Goal: Task Accomplishment & Management: Use online tool/utility

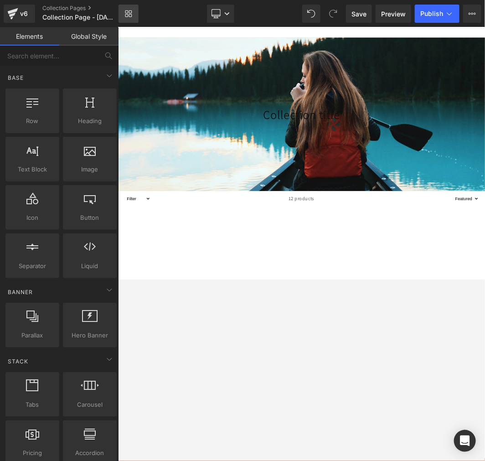
click at [129, 11] on icon at bounding box center [128, 13] width 7 height 7
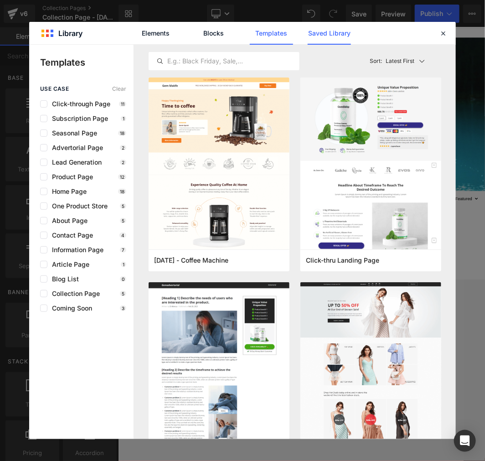
click at [333, 38] on link "Saved Library" at bounding box center [329, 33] width 43 height 23
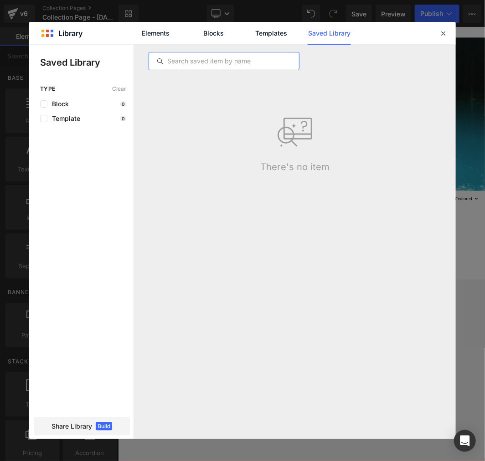
click at [222, 59] on input "text" at bounding box center [224, 61] width 150 height 11
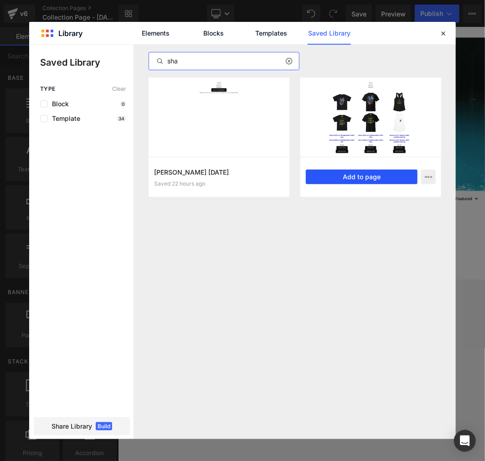
type input "sha"
click at [336, 176] on button "Add to page" at bounding box center [362, 177] width 112 height 15
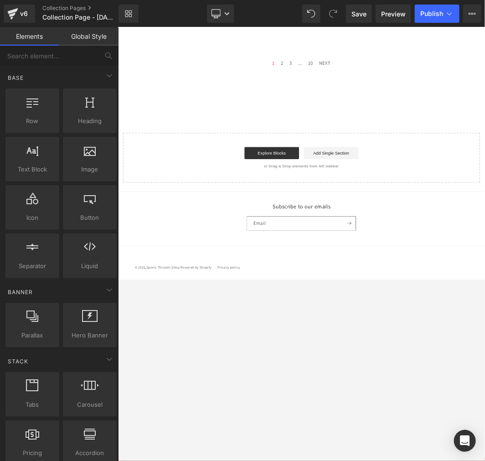
scroll to position [360, 0]
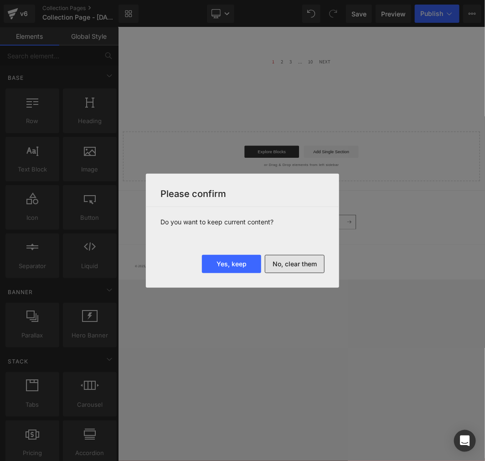
click at [299, 264] on button "No, clear them" at bounding box center [295, 264] width 60 height 18
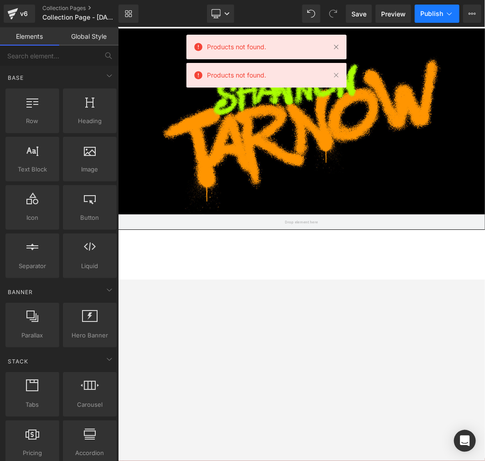
click at [444, 10] on button "Publish" at bounding box center [437, 14] width 45 height 18
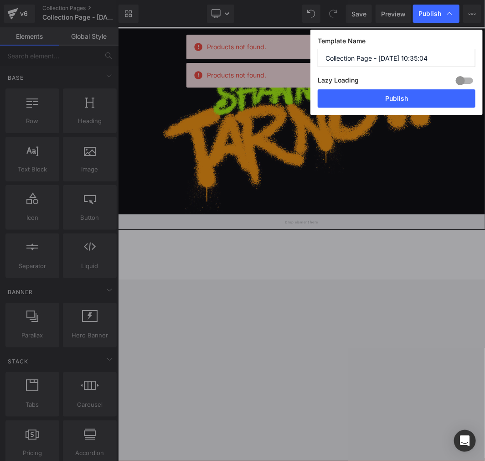
click at [408, 57] on input "Collection Page - [DATE] 10:35:04" at bounding box center [397, 58] width 158 height 18
paste input "[PERSON_NAME]"
type input "[PERSON_NAME]"
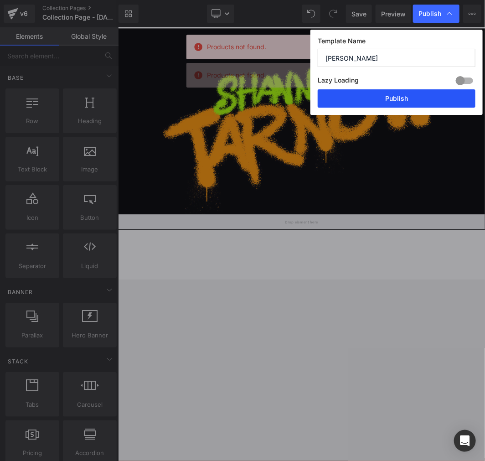
click at [390, 107] on button "Publish" at bounding box center [397, 98] width 158 height 18
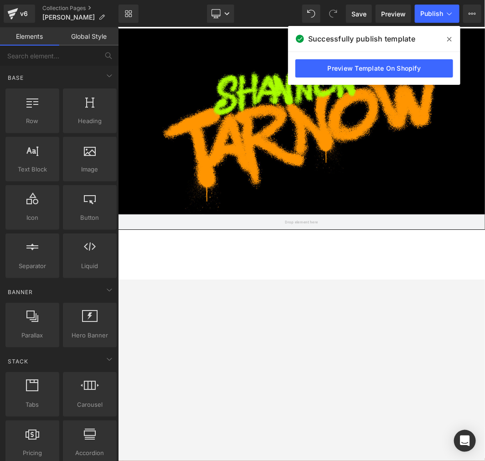
click at [155, 13] on div "Library Desktop Desktop Laptop Tablet Mobile Save Preview Publish Scheduled Vie…" at bounding box center [302, 14] width 367 height 18
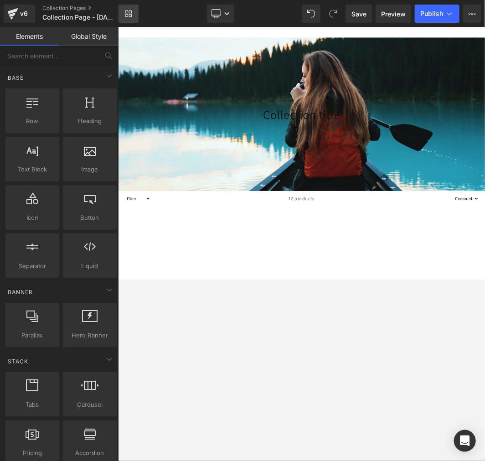
click at [134, 13] on link "Library" at bounding box center [129, 14] width 20 height 18
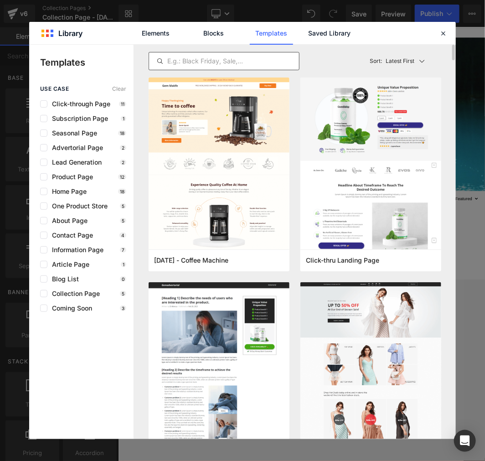
click at [242, 62] on input "text" at bounding box center [224, 61] width 150 height 11
click at [338, 34] on link "Saved Library" at bounding box center [329, 33] width 43 height 23
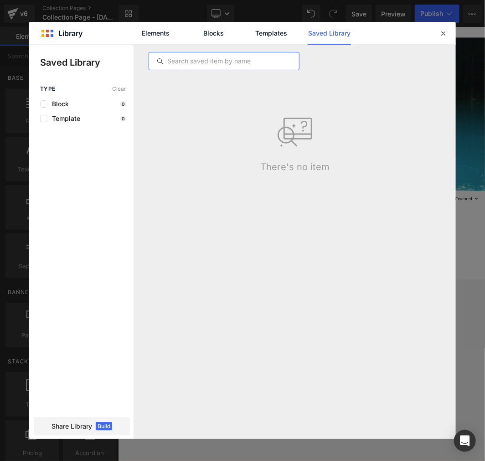
click at [231, 59] on input "text" at bounding box center [224, 61] width 150 height 11
paste input "Beckham Smith"
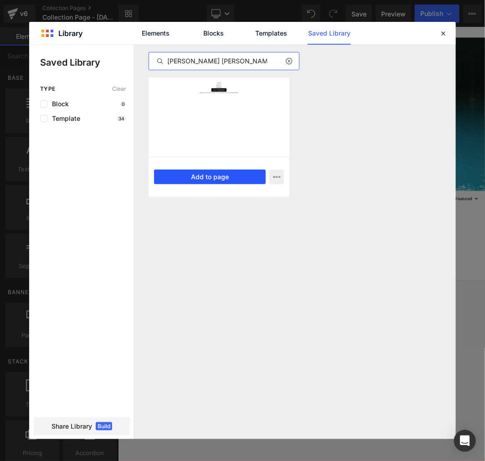
type input "Beckham Smith"
click at [211, 179] on button "Add to page" at bounding box center [210, 177] width 112 height 15
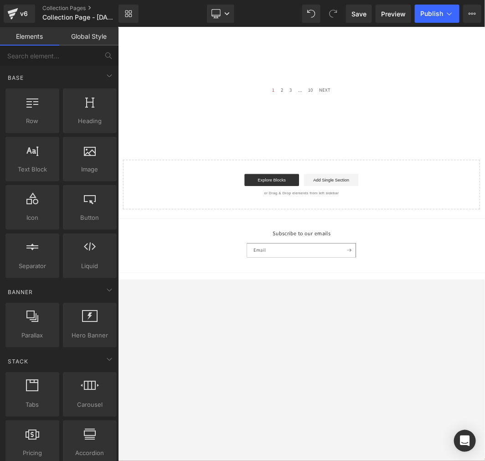
scroll to position [360, 0]
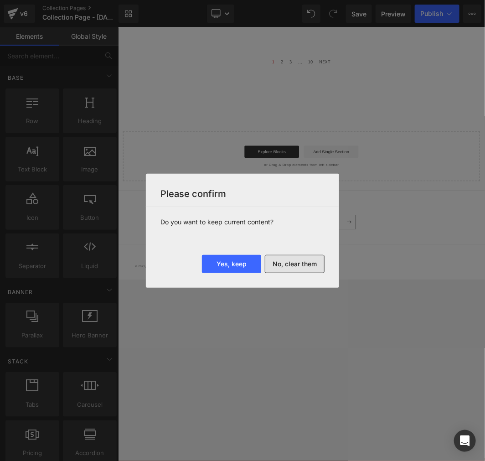
click at [298, 261] on button "No, clear them" at bounding box center [295, 264] width 60 height 18
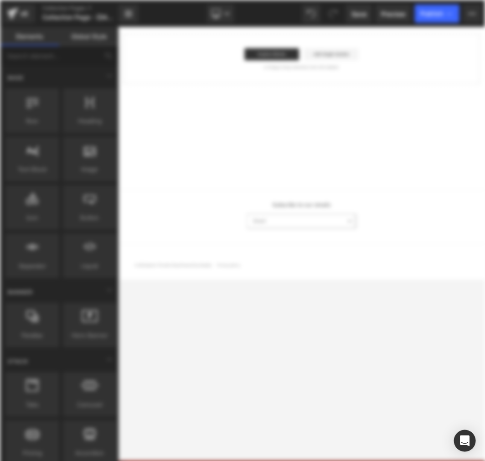
scroll to position [0, 0]
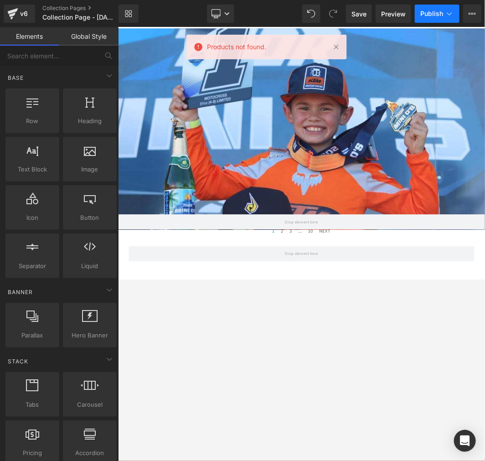
click at [445, 15] on icon at bounding box center [449, 13] width 9 height 9
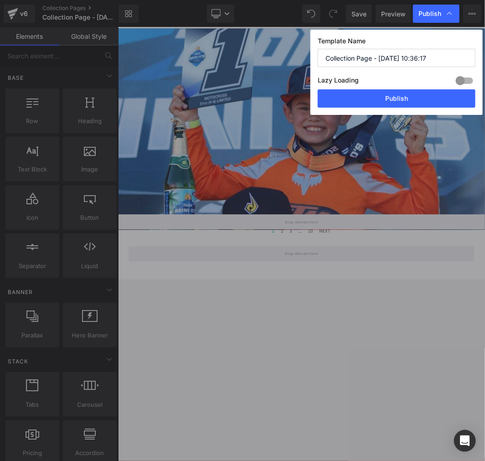
drag, startPoint x: 430, startPoint y: 53, endPoint x: 290, endPoint y: 44, distance: 141.2
click at [290, 44] on div "Publish Template Name Collection Page - Aug 27, 10:36:17 Lazy Loading Build Upg…" at bounding box center [242, 230] width 485 height 461
paste input "Beckham Smith"
type input "Beckham Smith"
click at [403, 101] on button "Publish" at bounding box center [397, 98] width 158 height 18
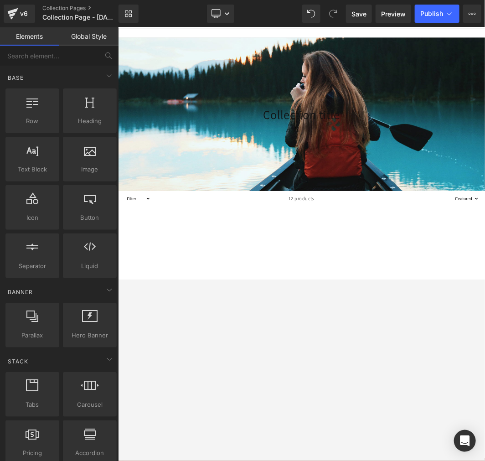
click at [139, 16] on div "Library Desktop Desktop Laptop Tablet Mobile Save Preview Publish Scheduled Vie…" at bounding box center [302, 14] width 367 height 18
click at [131, 13] on icon at bounding box center [130, 11] width 3 height 3
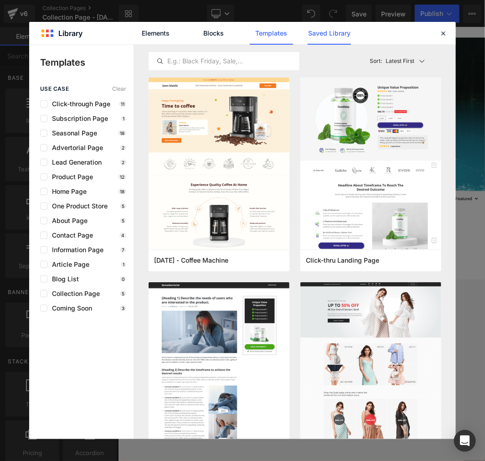
click at [342, 36] on link "Saved Library" at bounding box center [329, 33] width 43 height 23
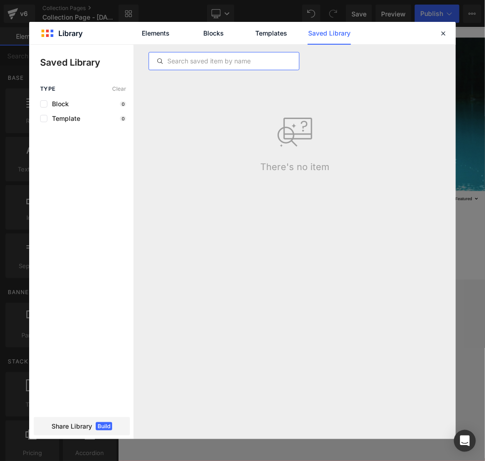
click at [231, 61] on input "text" at bounding box center [224, 61] width 150 height 11
paste input "Lincoln Trail Motorsports"
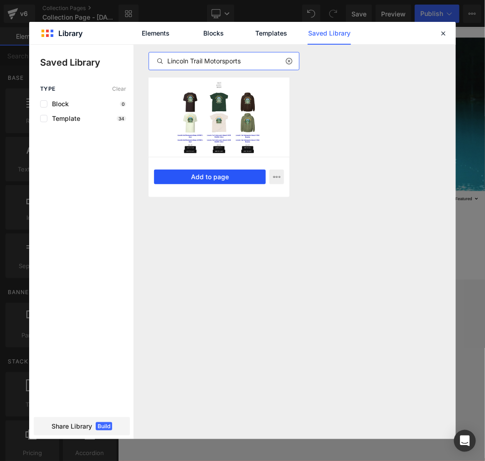
type input "Lincoln Trail Motorsports"
click at [230, 180] on button "Add to page" at bounding box center [210, 177] width 112 height 15
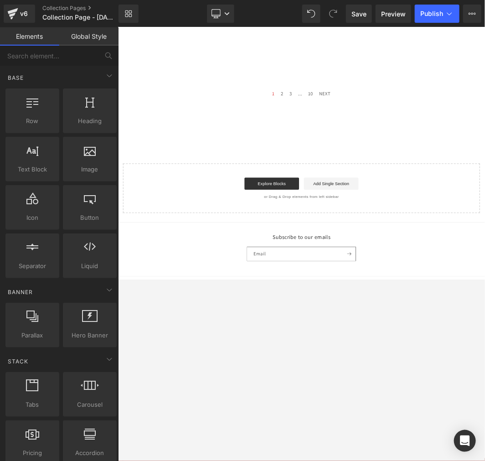
scroll to position [360, 0]
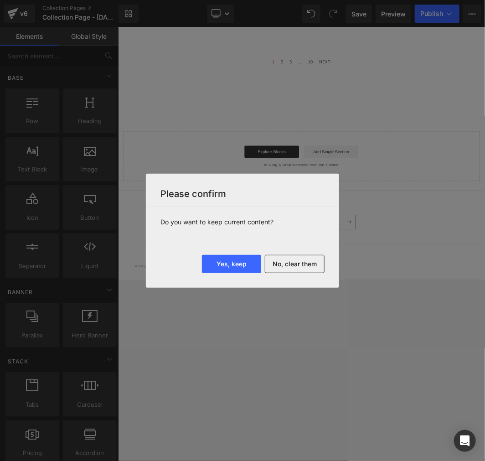
click at [295, 262] on button "No, clear them" at bounding box center [295, 264] width 60 height 18
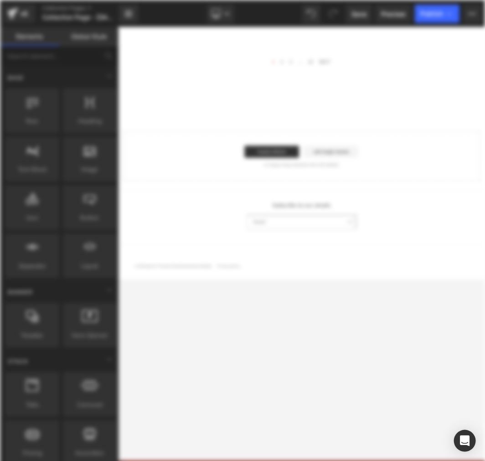
scroll to position [0, 0]
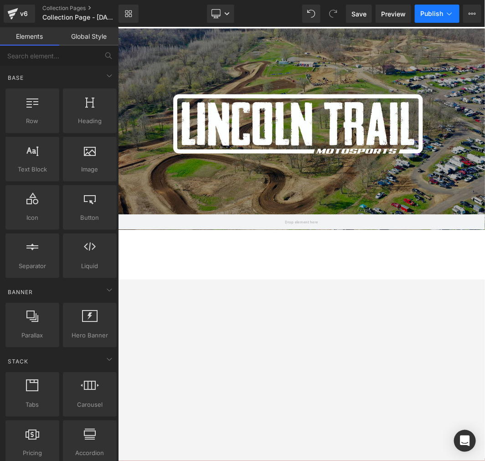
click at [447, 16] on icon at bounding box center [449, 13] width 9 height 9
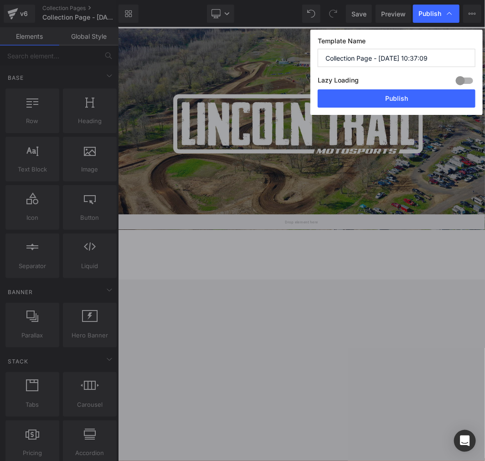
click at [416, 54] on input "Collection Page - Aug 27, 10:37:09" at bounding box center [397, 58] width 158 height 18
paste input "Lincoln Trail Motorsports"
type input "Lincoln Trail Motorsports"
click at [407, 97] on button "Publish" at bounding box center [397, 98] width 158 height 18
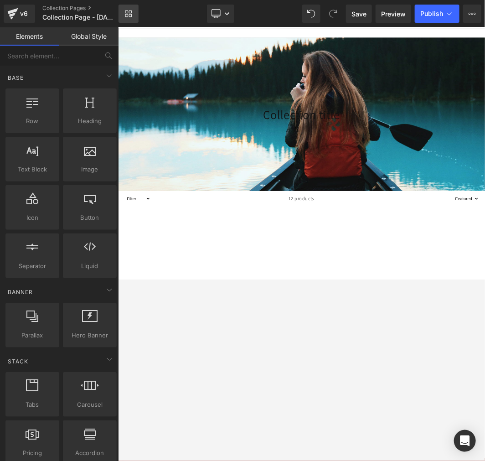
click at [133, 10] on link "Library" at bounding box center [129, 14] width 20 height 18
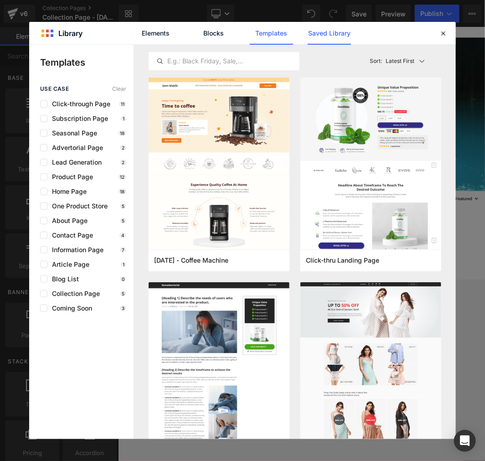
click at [324, 34] on link "Saved Library" at bounding box center [329, 33] width 43 height 23
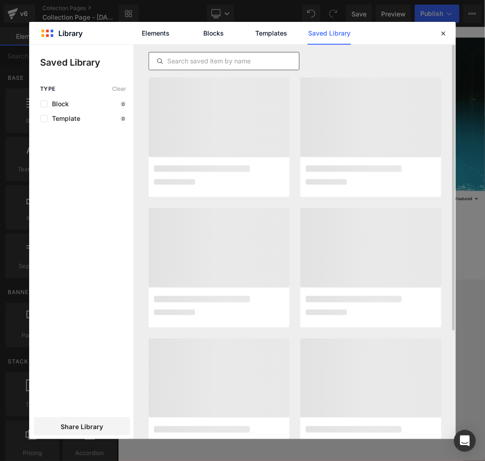
click at [233, 56] on input "text" at bounding box center [224, 61] width 150 height 11
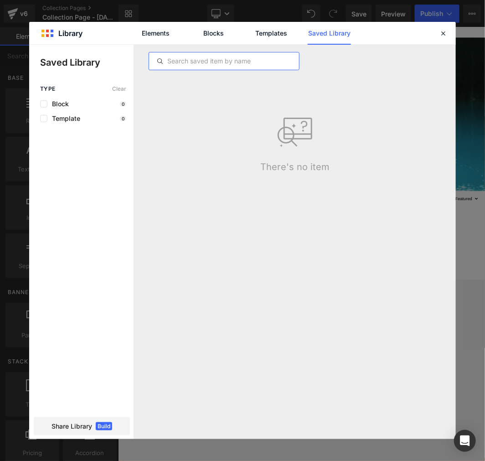
paste input "Big MX Radio"
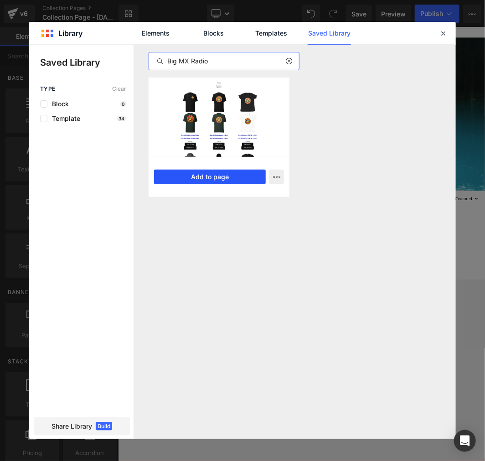
type input "Big MX Radio"
click at [219, 178] on button "Add to page" at bounding box center [210, 177] width 112 height 15
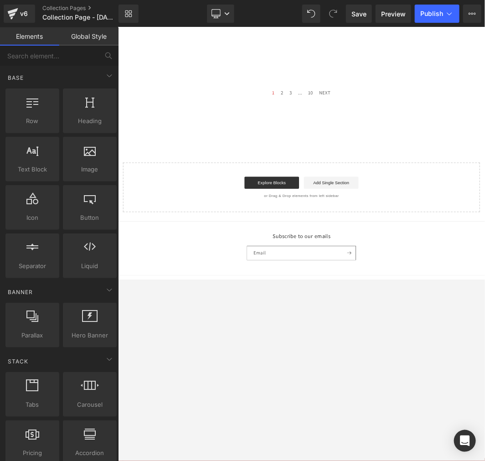
scroll to position [360, 0]
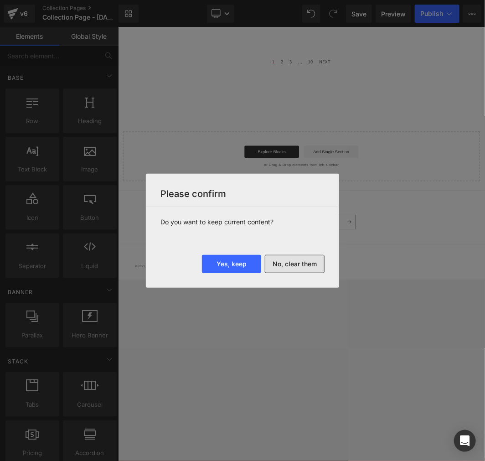
click at [302, 264] on button "No, clear them" at bounding box center [295, 264] width 60 height 18
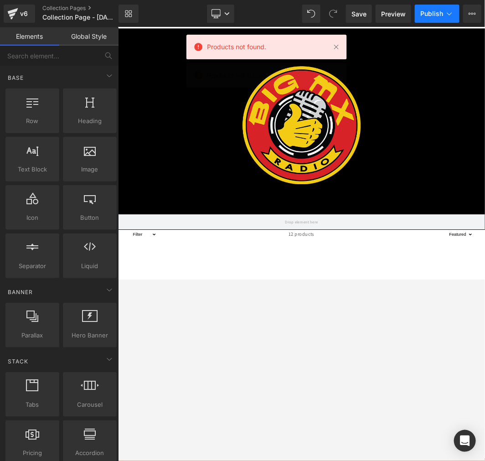
click at [445, 15] on icon at bounding box center [449, 13] width 9 height 9
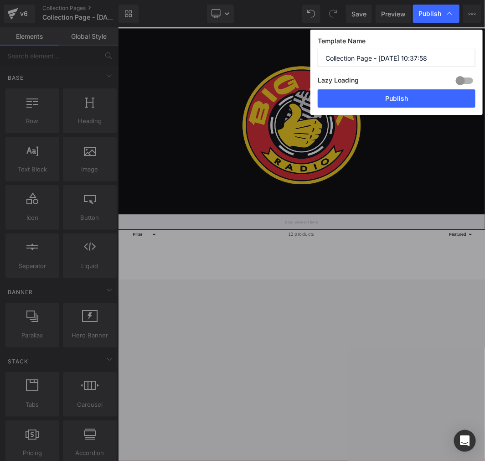
click at [413, 60] on input "Collection Page - Aug 27, 10:37:58" at bounding box center [397, 58] width 158 height 18
click at [413, 59] on input "Collection Page - Aug 27, 10:37:58" at bounding box center [397, 58] width 158 height 18
paste input "Big MX Radio"
type input "Big MX Radio"
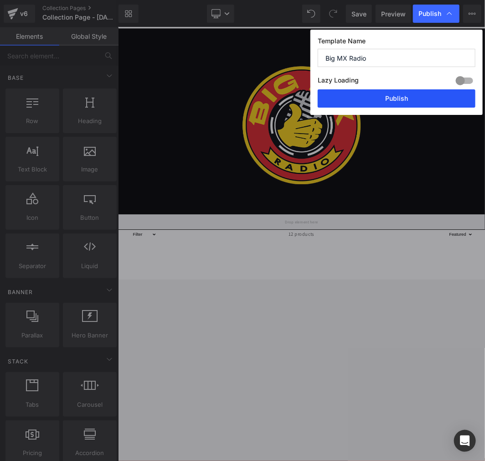
click at [409, 101] on button "Publish" at bounding box center [397, 98] width 158 height 18
